Goal: Register for event/course

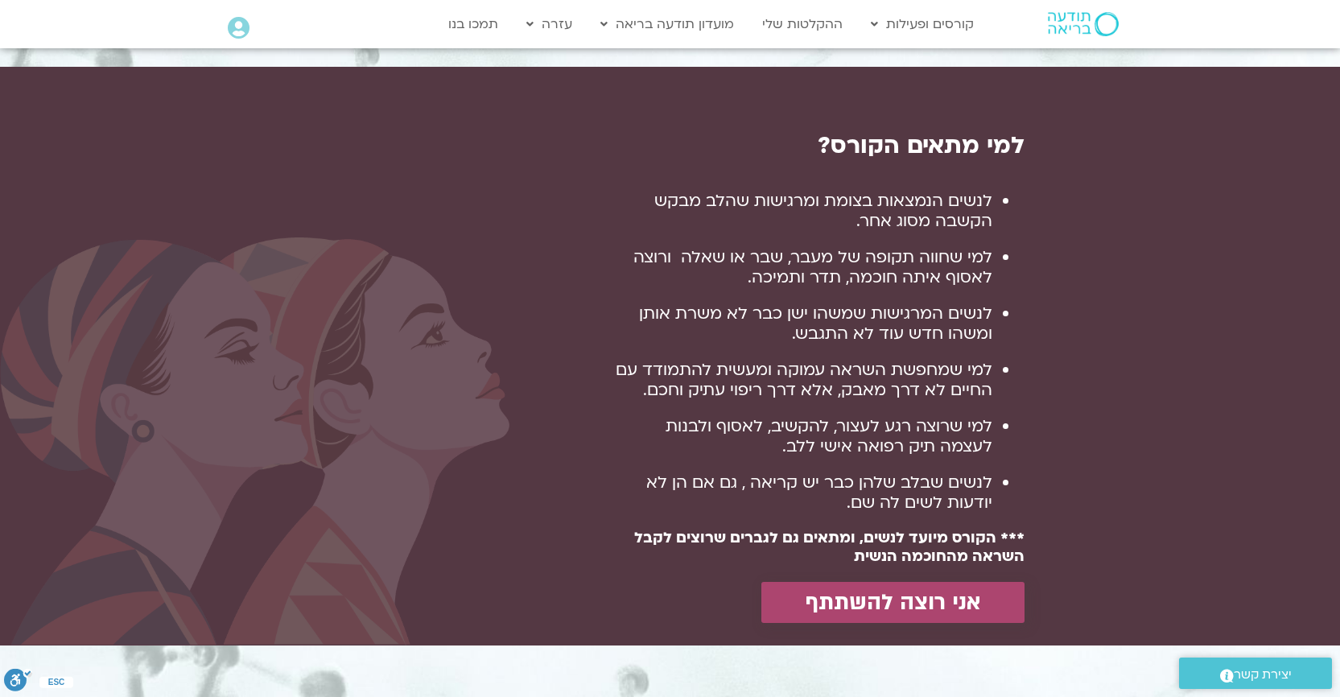
scroll to position [1127, 0]
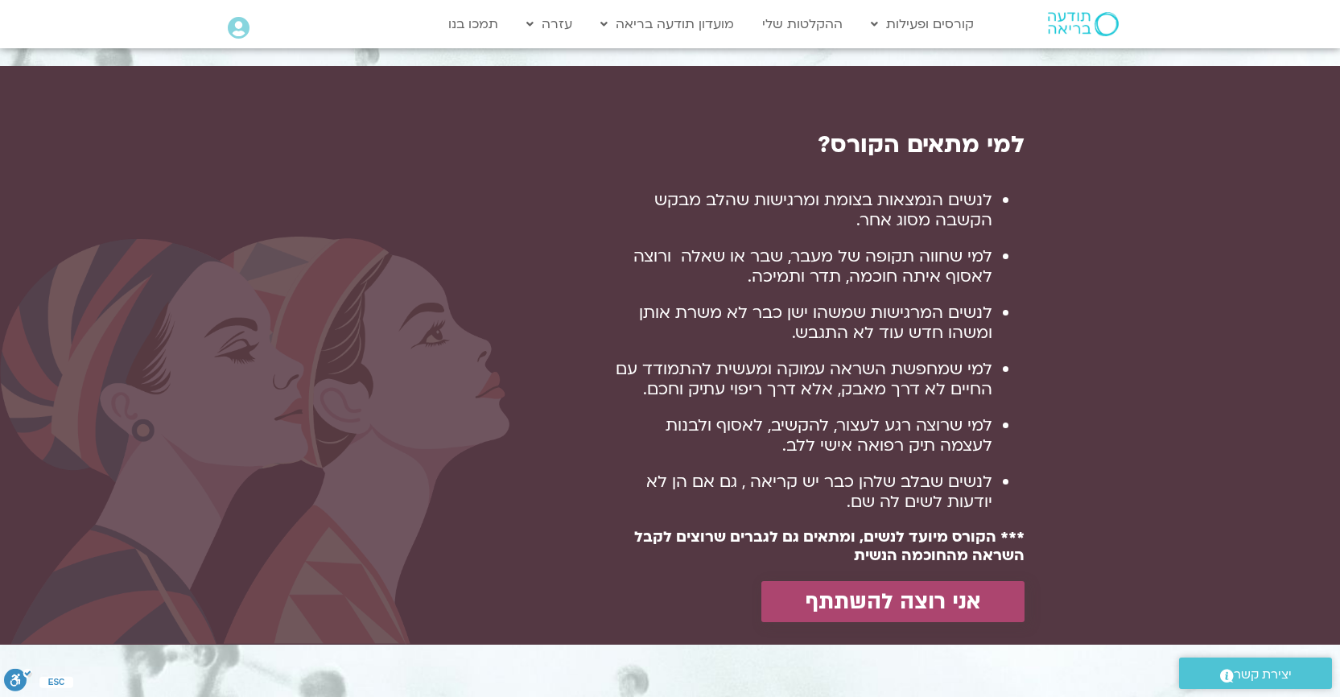
click at [889, 604] on span "אני רוצה להשתתף" at bounding box center [893, 601] width 175 height 25
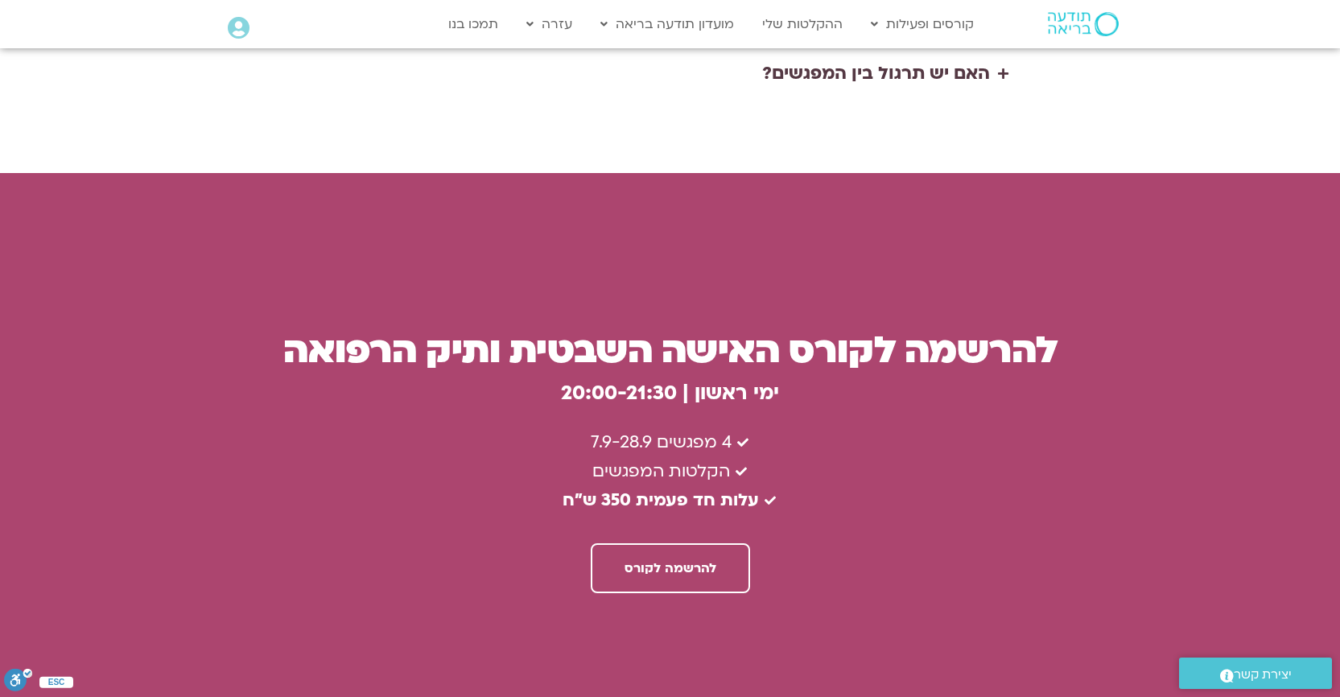
scroll to position [4253, 0]
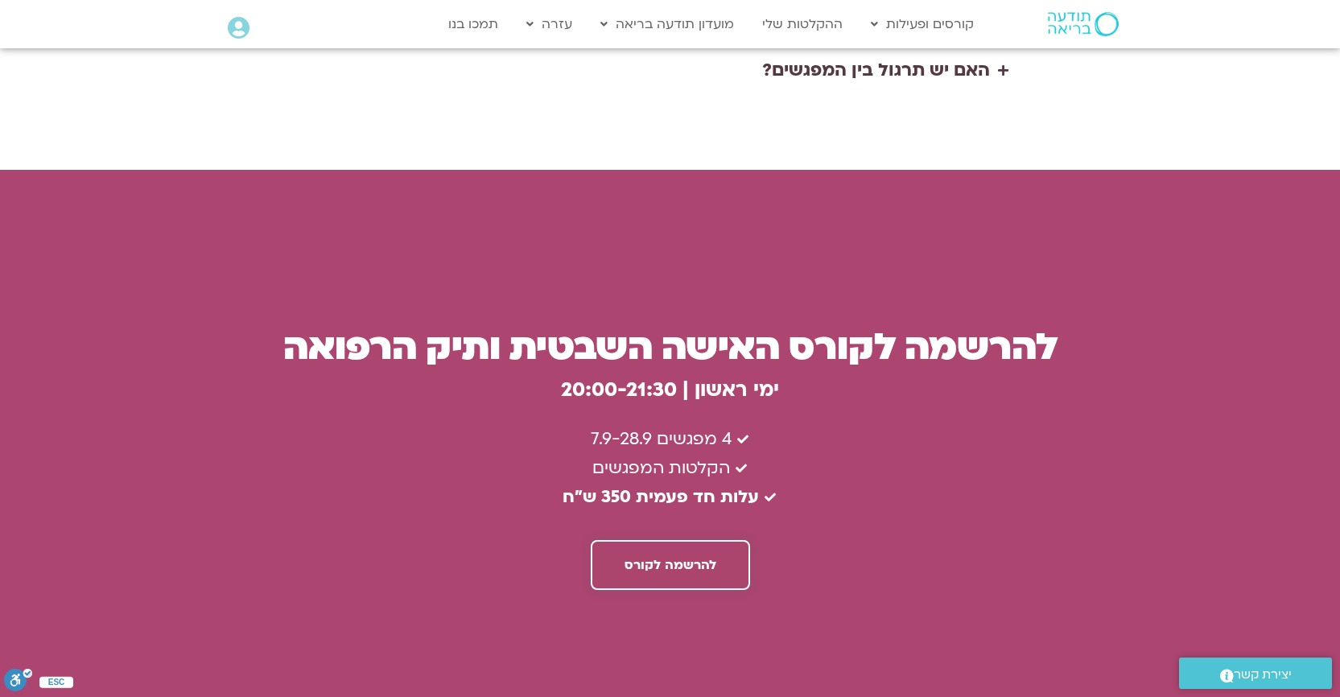
click at [681, 558] on span "להרשמה לקורס" at bounding box center [671, 565] width 92 height 14
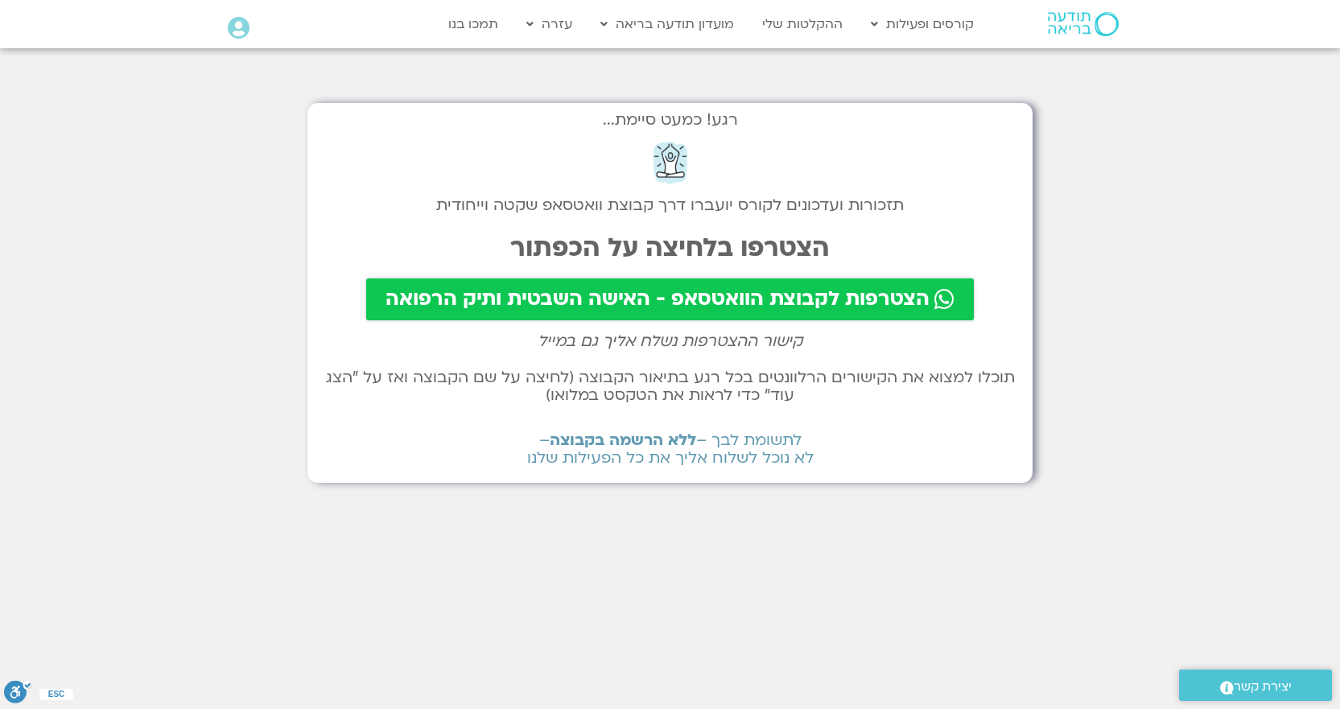
click at [666, 300] on span "הצטרפות לקבוצת הוואטסאפ - האישה השבטית ותיק הרפואה" at bounding box center [658, 299] width 544 height 23
